Goal: Task Accomplishment & Management: Manage account settings

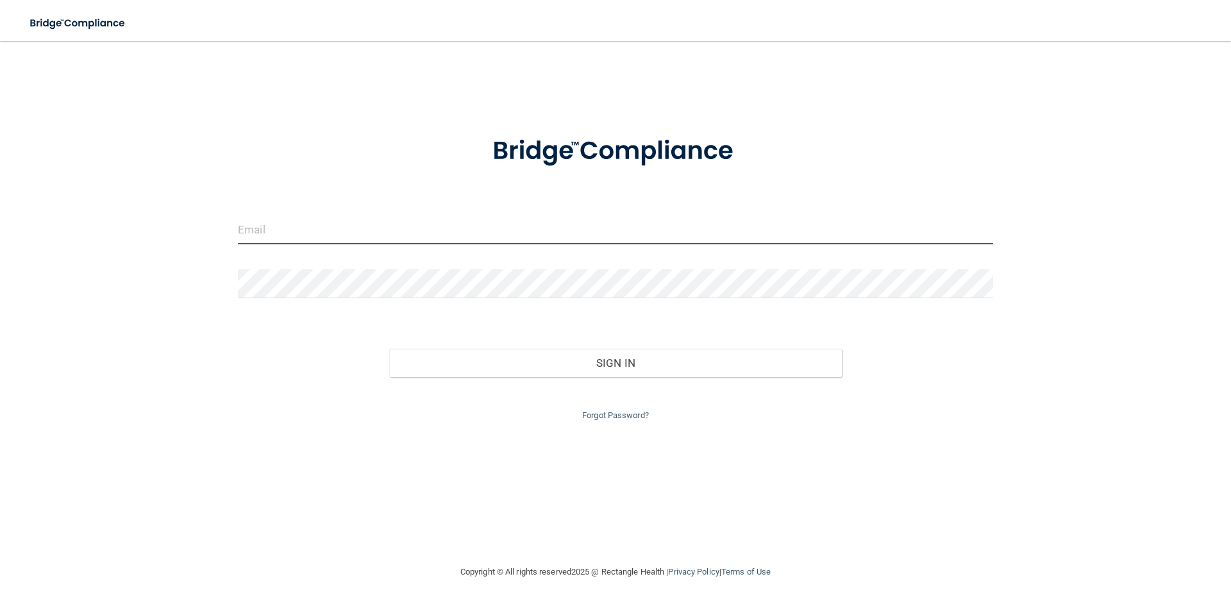
click at [276, 233] on input "email" at bounding box center [616, 230] width 756 height 29
type input "[EMAIL_ADDRESS][DOMAIN_NAME]"
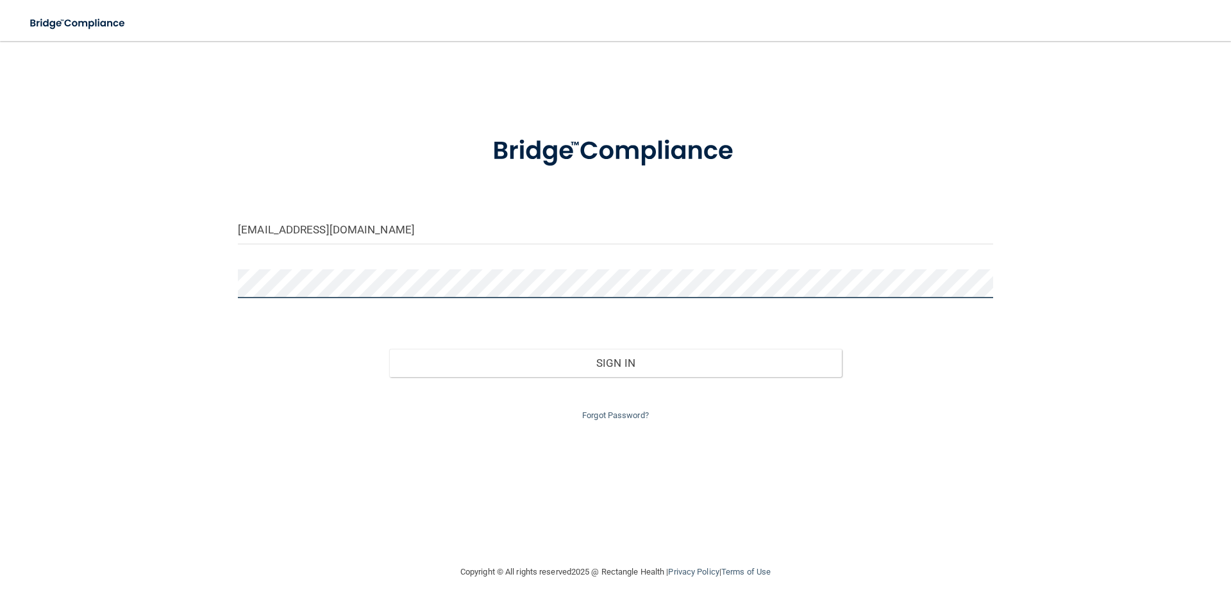
click at [389, 349] on button "Sign In" at bounding box center [615, 363] width 453 height 28
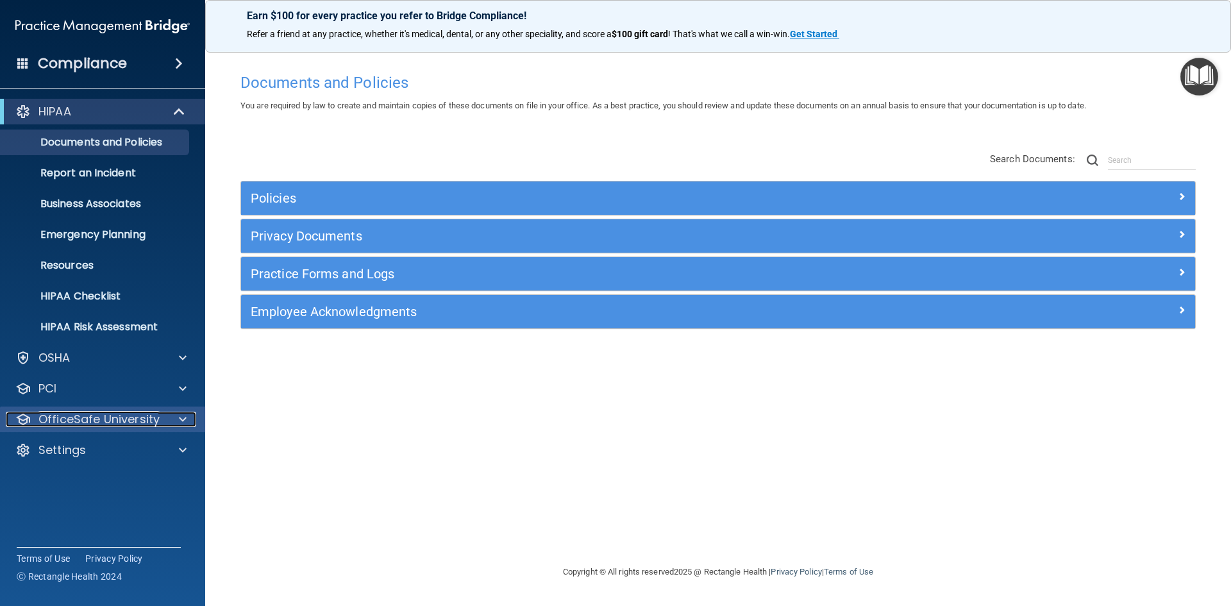
click at [113, 425] on p "OfficeSafe University" at bounding box center [98, 419] width 121 height 15
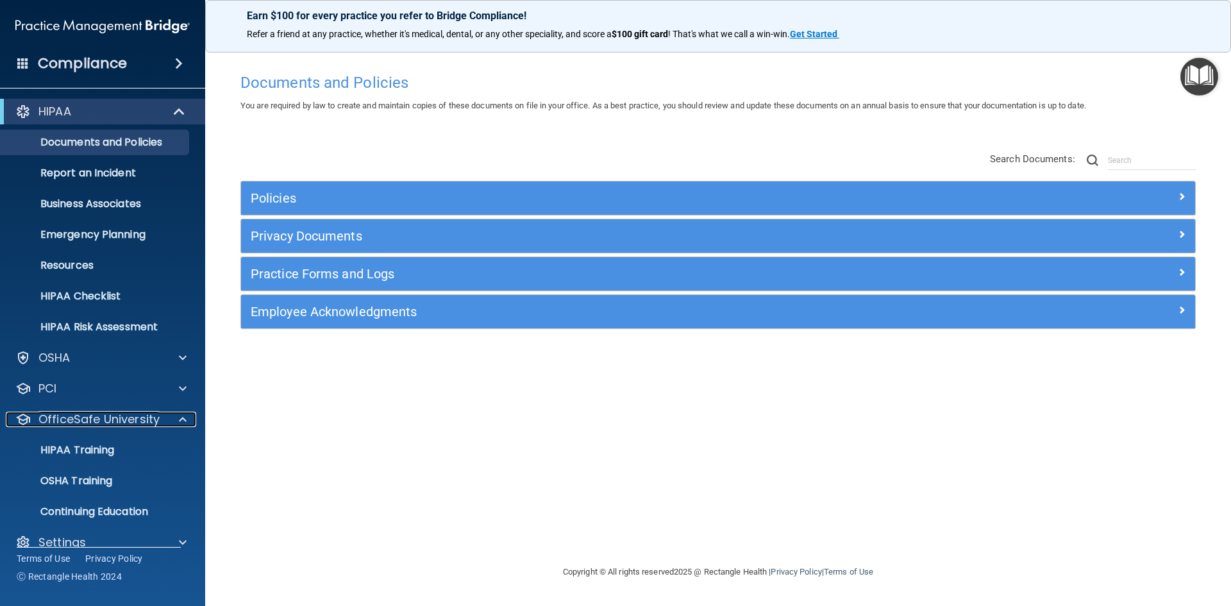
scroll to position [19, 0]
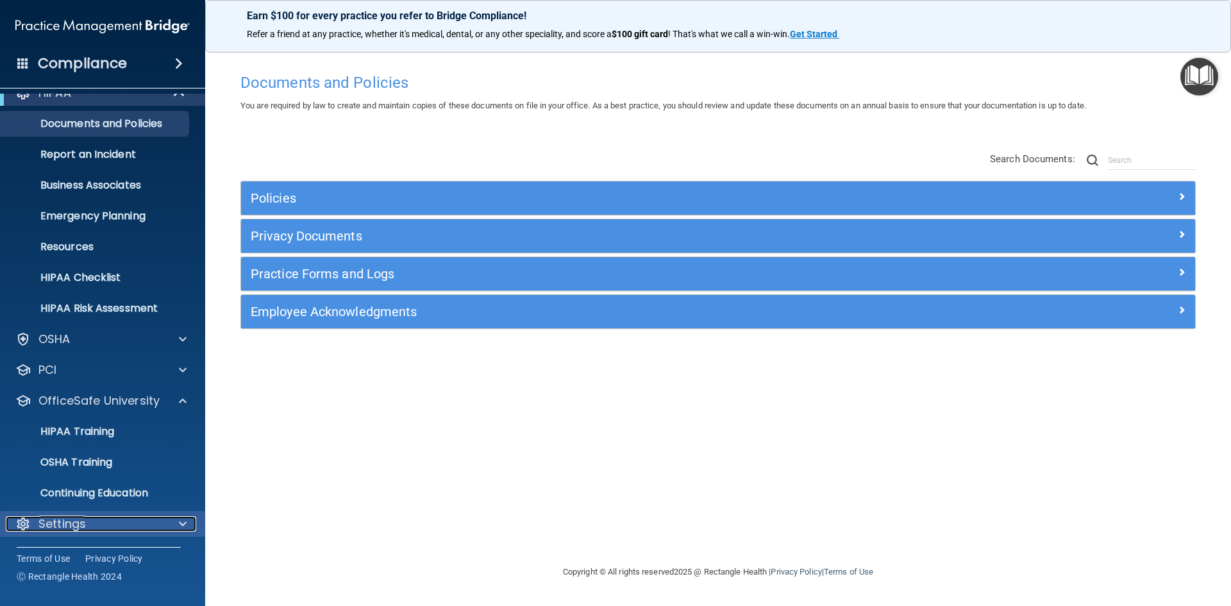
click at [56, 525] on p "Settings" at bounding box center [61, 523] width 47 height 15
click at [65, 520] on p "Settings" at bounding box center [61, 523] width 47 height 15
click at [69, 522] on p "Settings" at bounding box center [61, 523] width 47 height 15
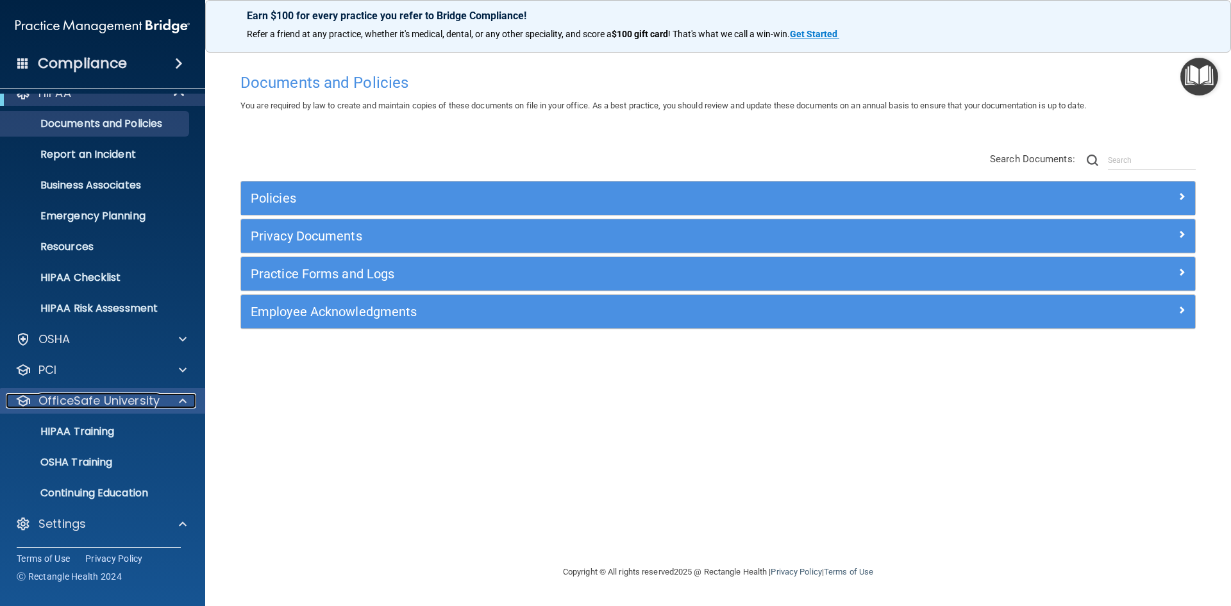
click at [79, 398] on p "OfficeSafe University" at bounding box center [98, 400] width 121 height 15
click at [69, 434] on p "HIPAA Training" at bounding box center [61, 431] width 106 height 13
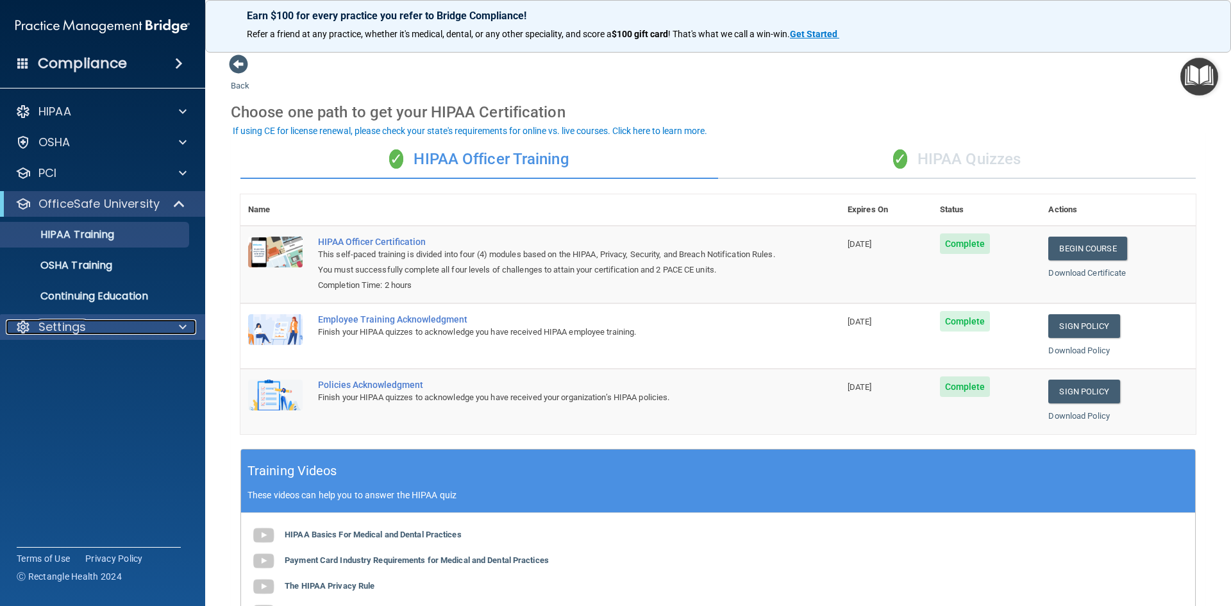
click at [80, 323] on p "Settings" at bounding box center [61, 326] width 47 height 15
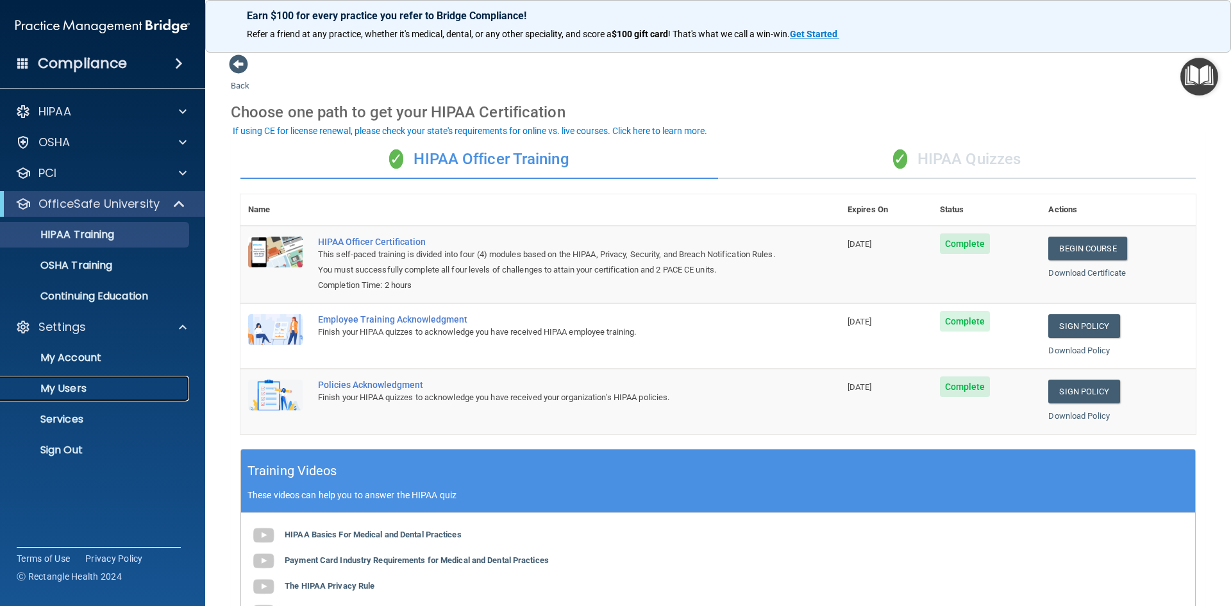
click at [56, 391] on p "My Users" at bounding box center [95, 388] width 175 height 13
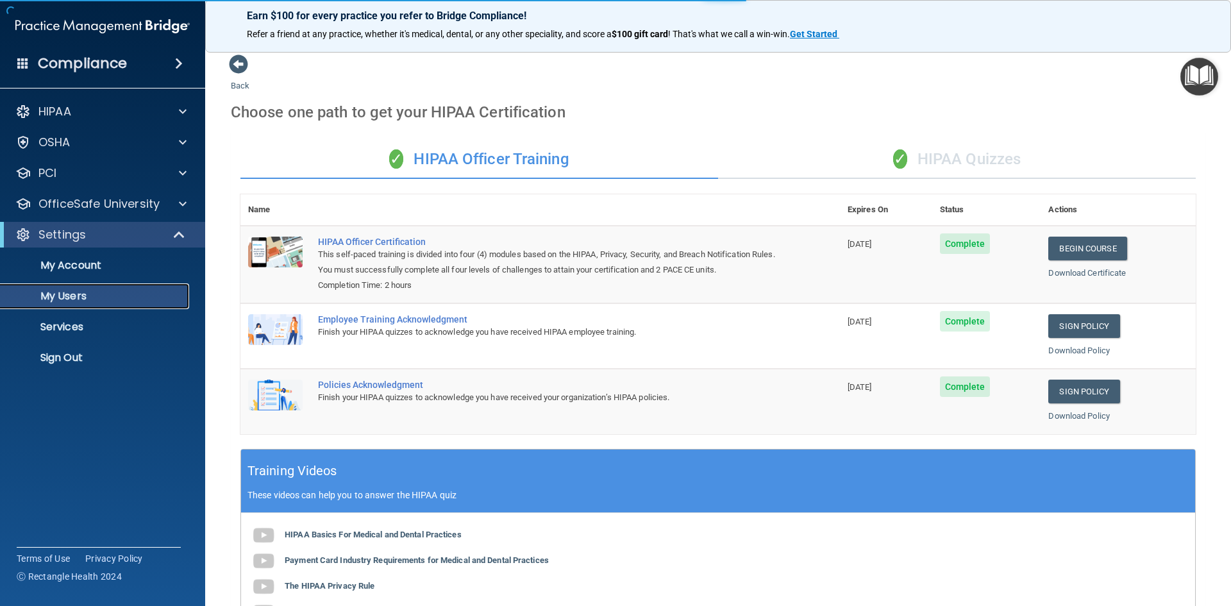
select select "20"
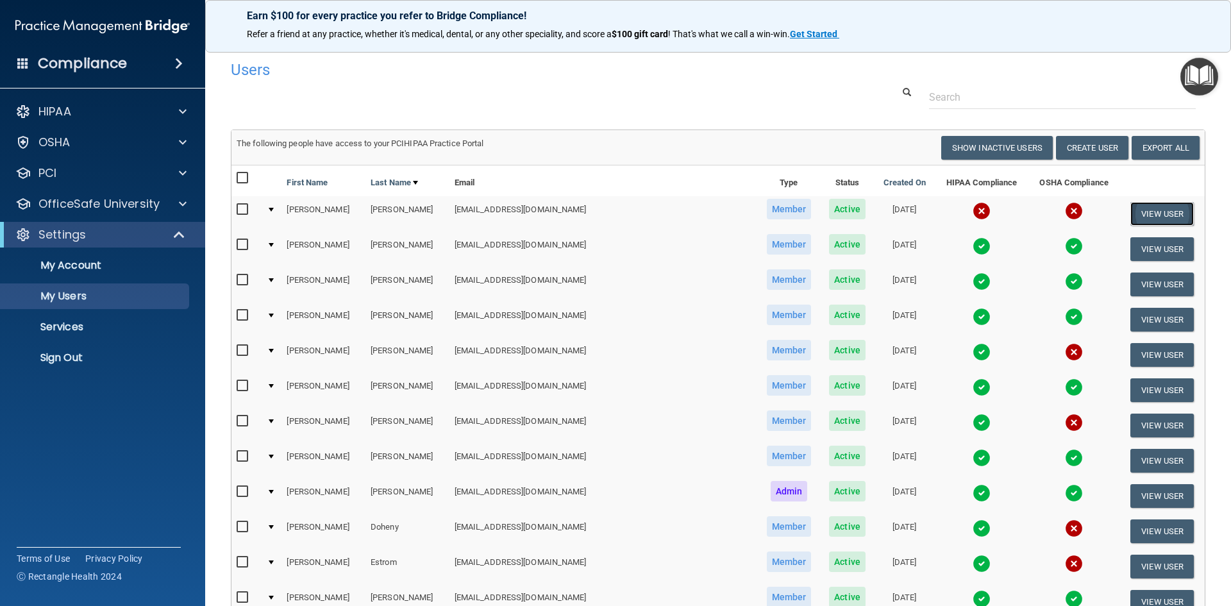
click at [1147, 214] on button "View User" at bounding box center [1162, 214] width 63 height 24
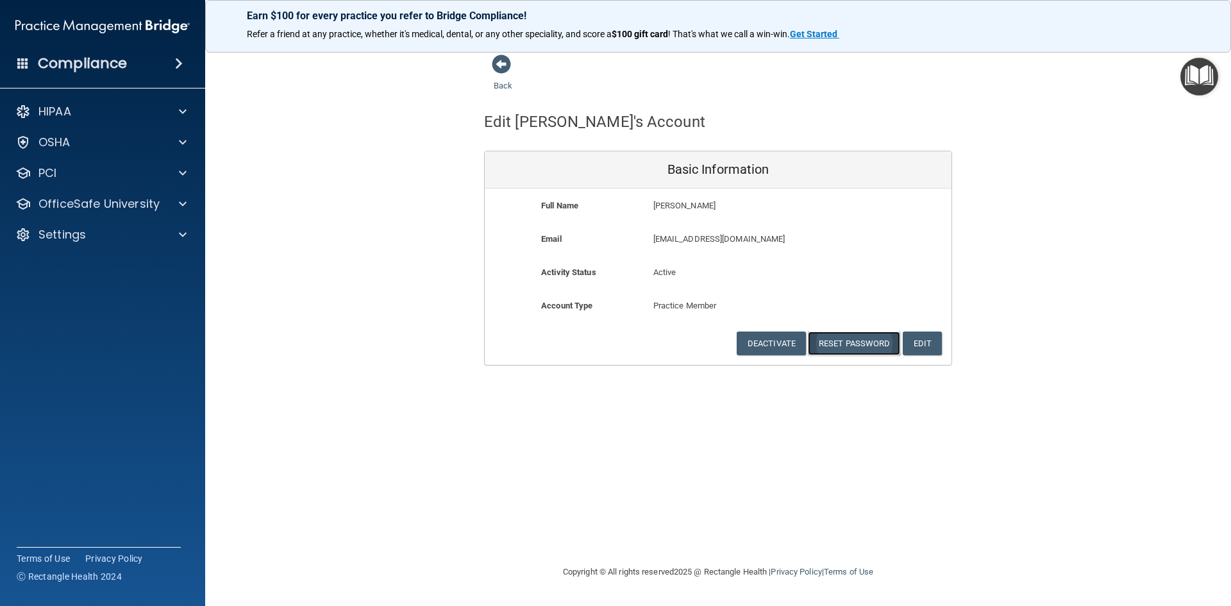
click at [861, 343] on button "Reset Password" at bounding box center [854, 344] width 92 height 24
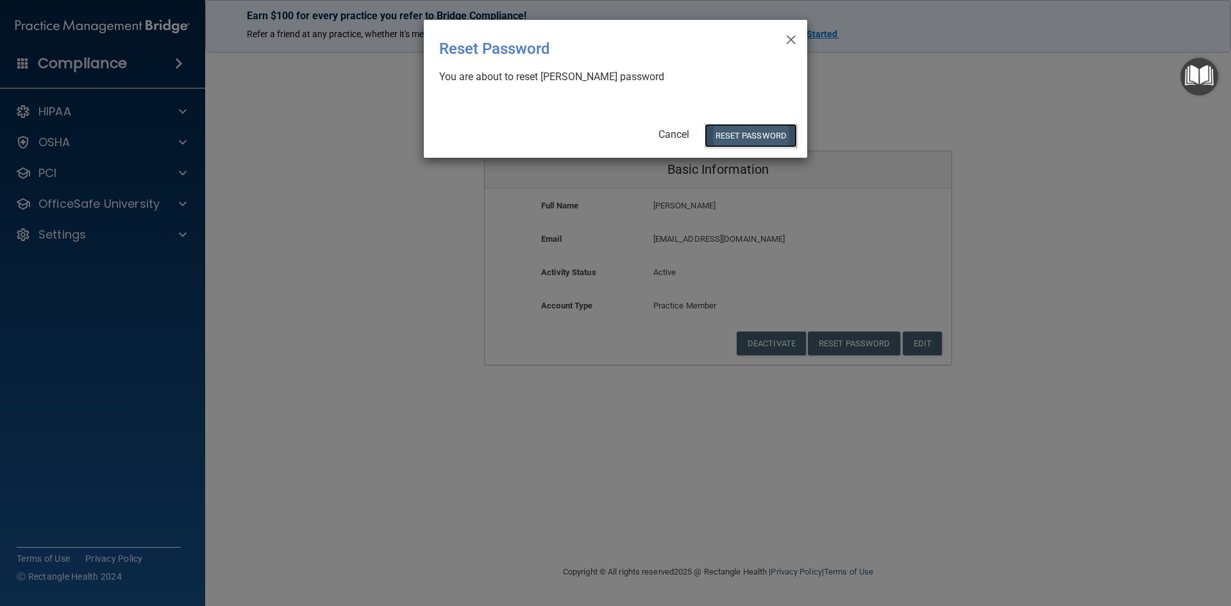
click at [745, 142] on button "Reset Password" at bounding box center [751, 136] width 92 height 24
click at [747, 130] on button "Reset Password" at bounding box center [751, 136] width 92 height 24
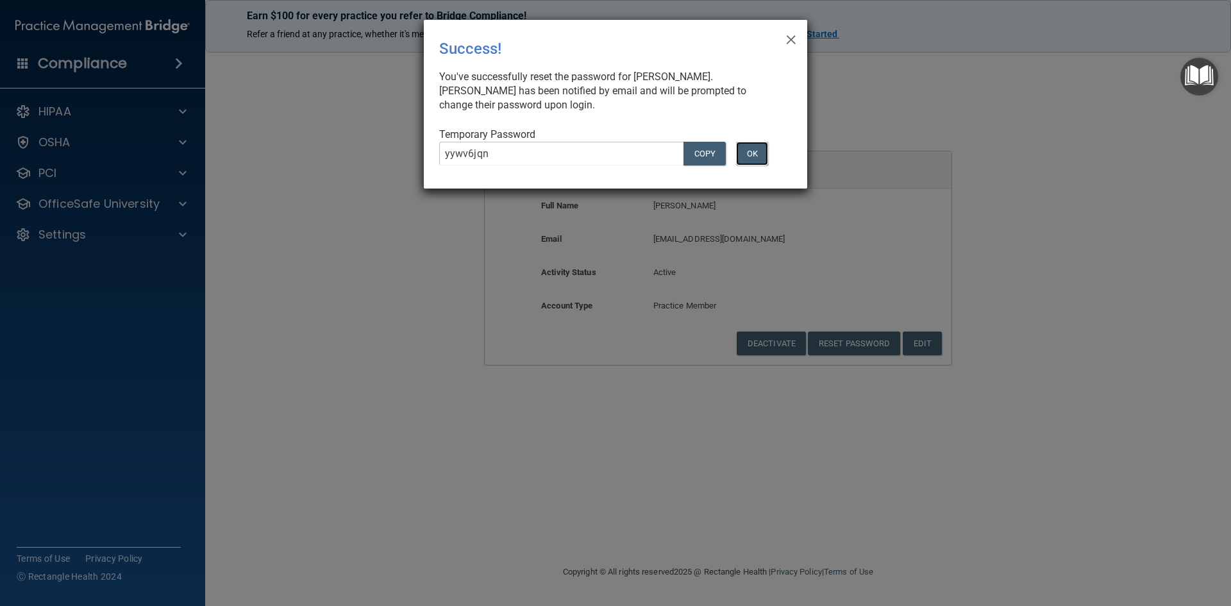
click at [754, 157] on button "OK" at bounding box center [752, 154] width 32 height 24
click at [791, 39] on span "×" at bounding box center [792, 38] width 12 height 26
